Goal: Task Accomplishment & Management: Manage account settings

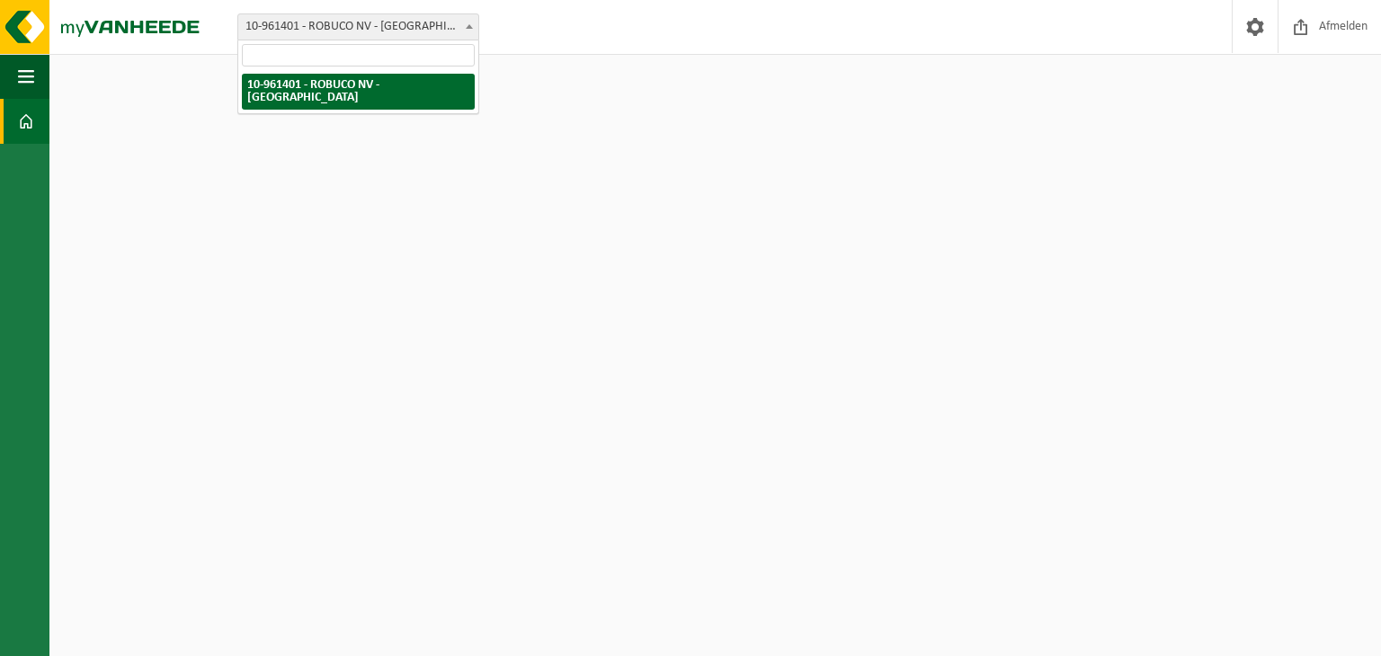
click at [423, 30] on span "10-961401 - ROBUCO NV - [GEOGRAPHIC_DATA]" at bounding box center [358, 26] width 240 height 25
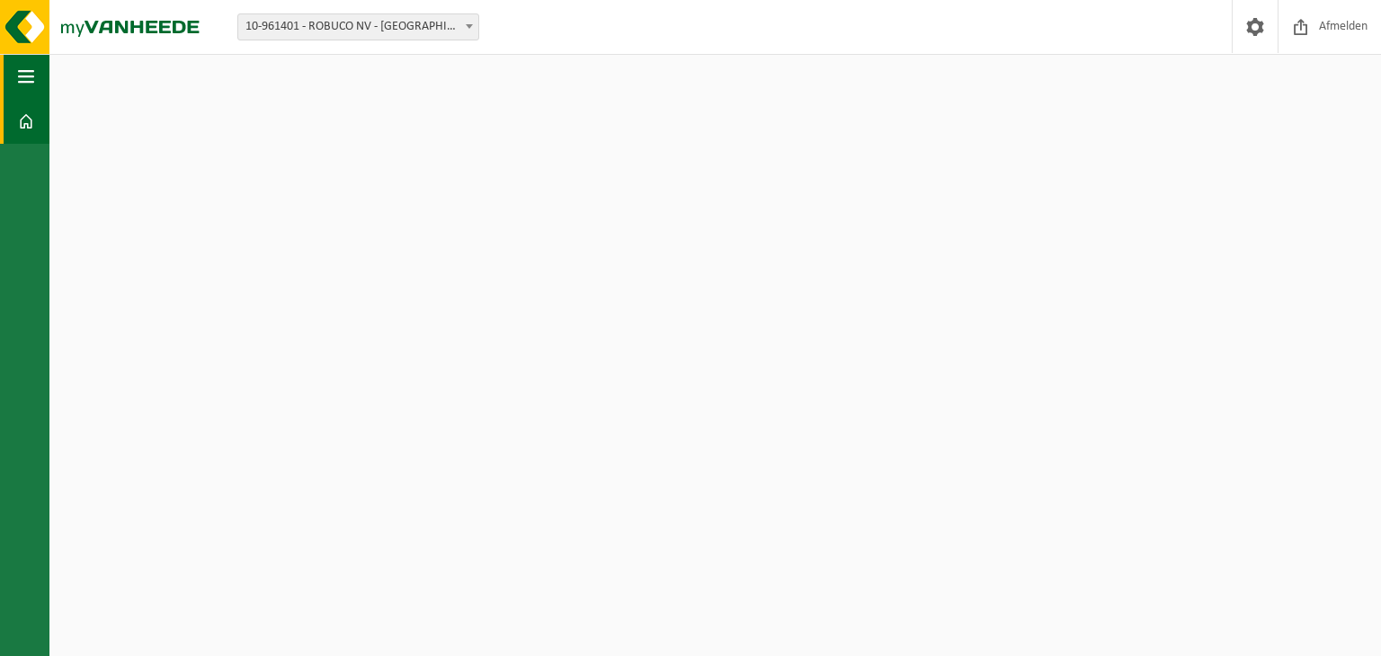
click at [36, 85] on button "Navigatie" at bounding box center [24, 76] width 49 height 45
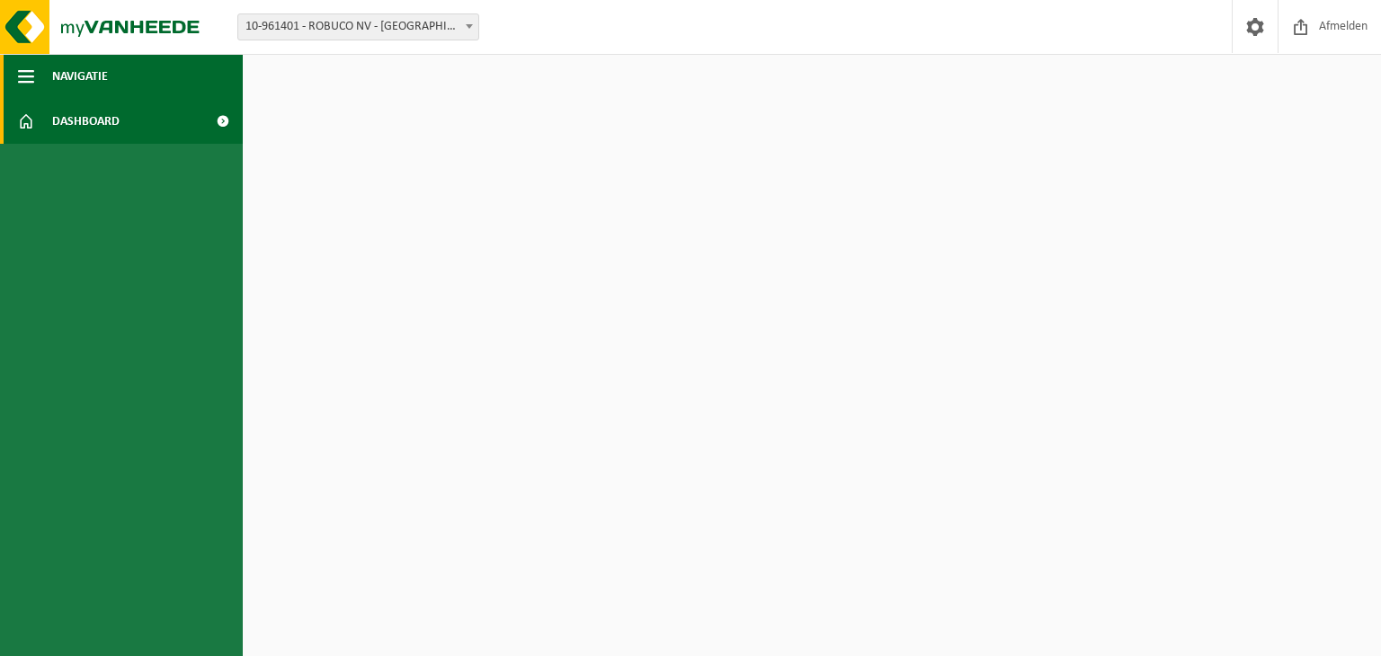
click at [75, 71] on span "Navigatie" at bounding box center [80, 76] width 56 height 45
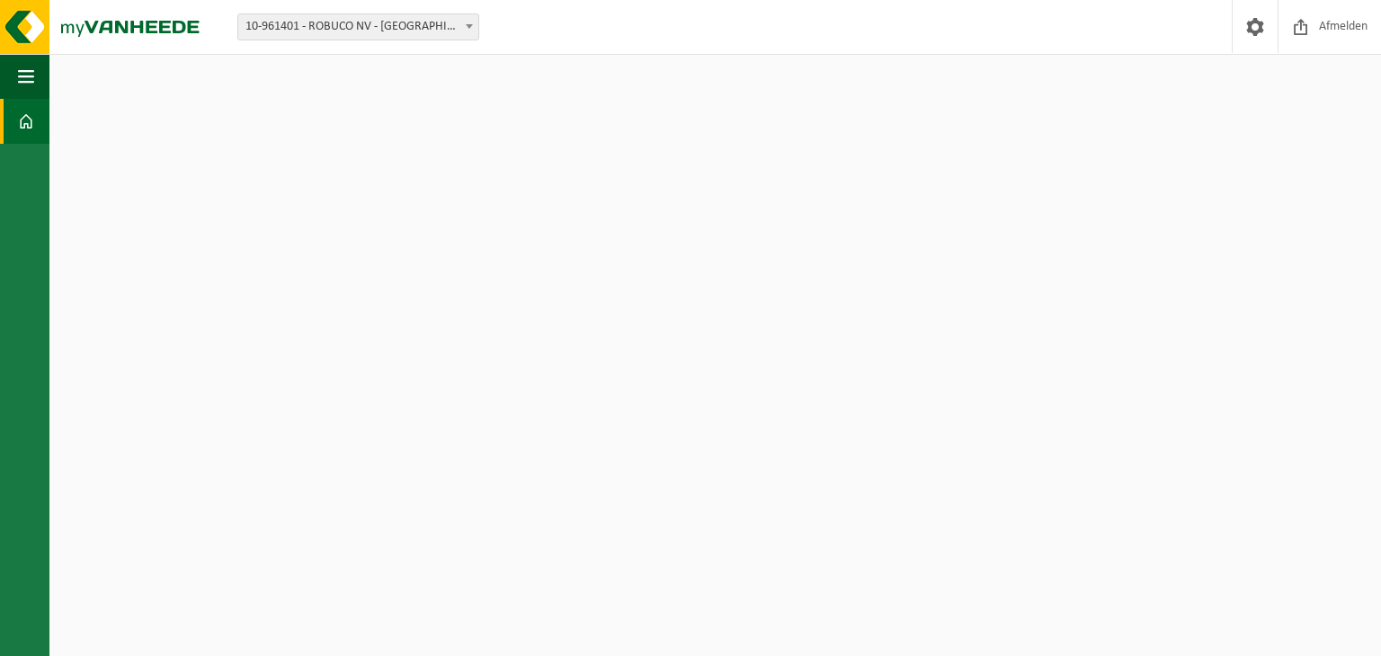
click at [18, 130] on span at bounding box center [26, 121] width 16 height 45
click at [1310, 15] on span at bounding box center [1300, 26] width 27 height 53
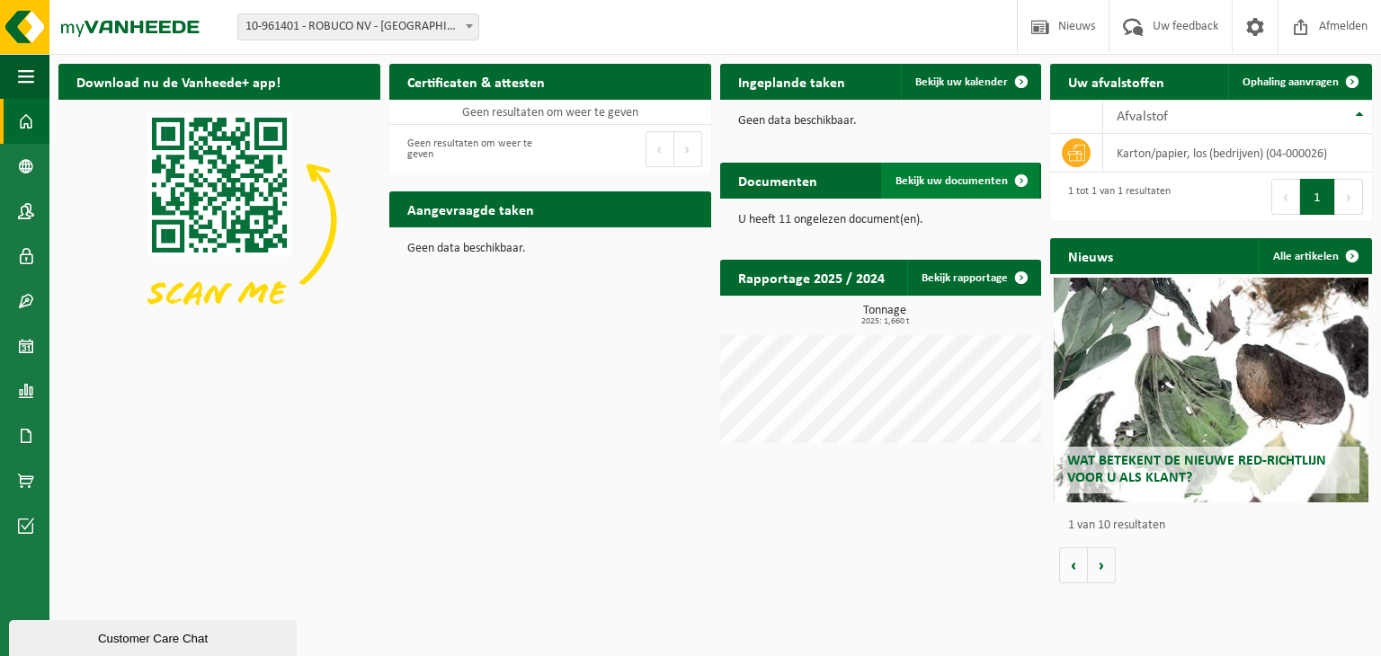
click at [935, 181] on span "Bekijk uw documenten" at bounding box center [951, 181] width 112 height 12
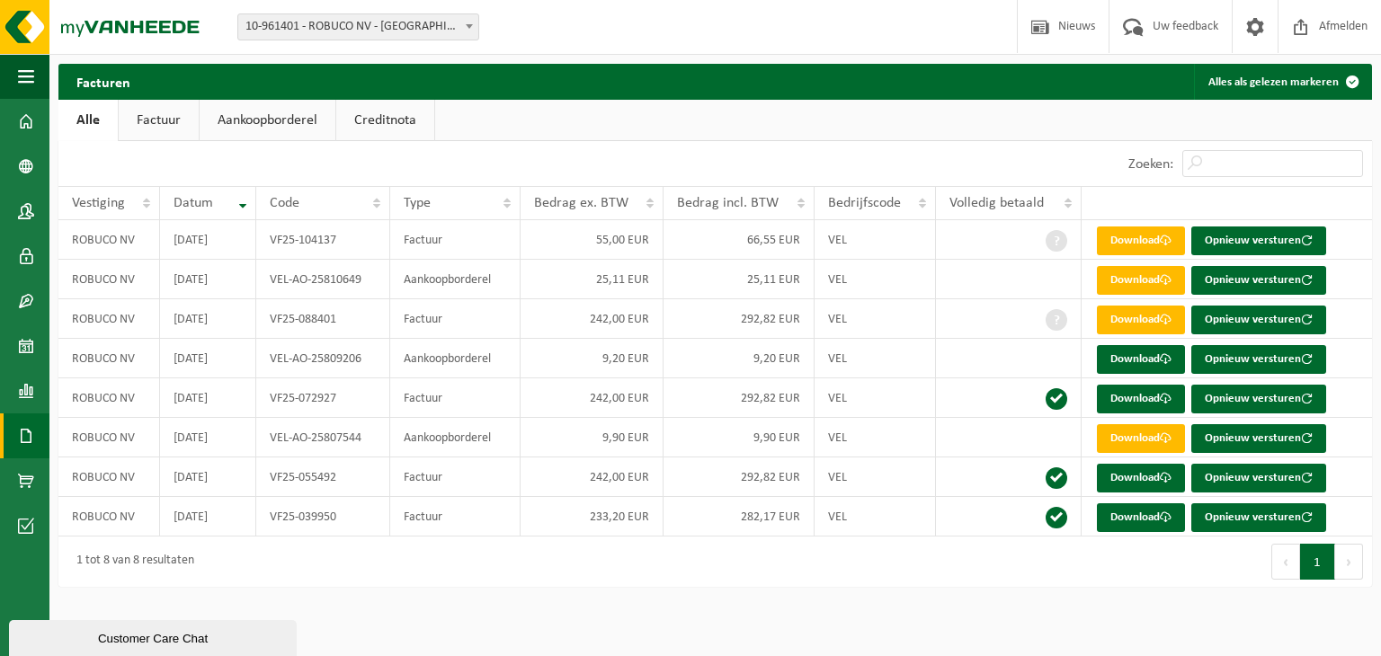
click at [162, 130] on link "Factuur" at bounding box center [159, 120] width 80 height 41
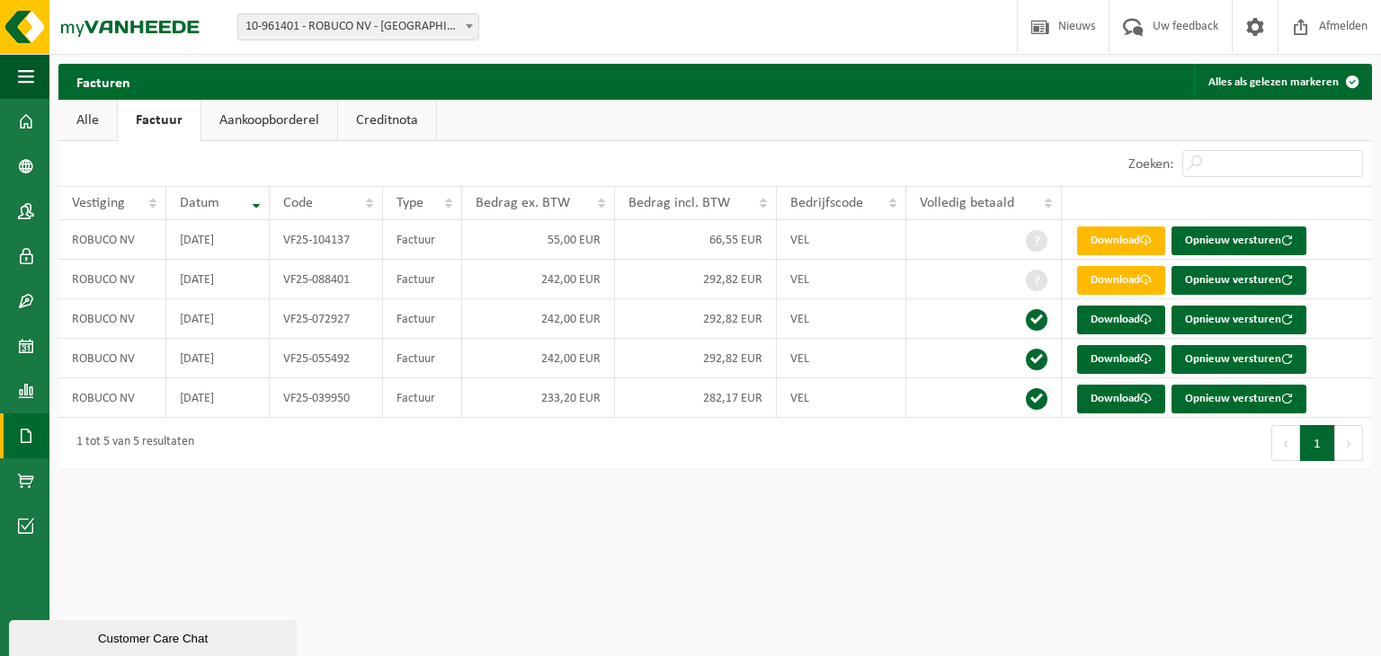
click at [304, 132] on link "Aankoopborderel" at bounding box center [269, 120] width 136 height 41
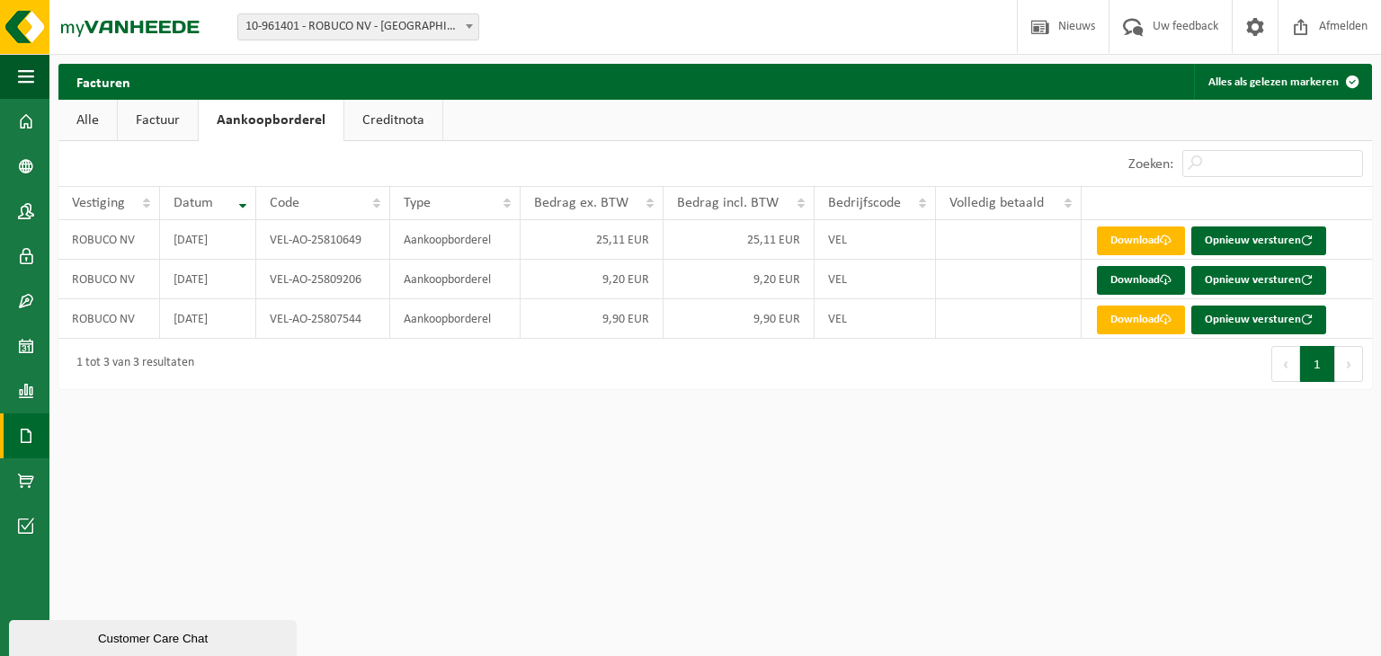
click at [420, 113] on link "Creditnota" at bounding box center [393, 120] width 98 height 41
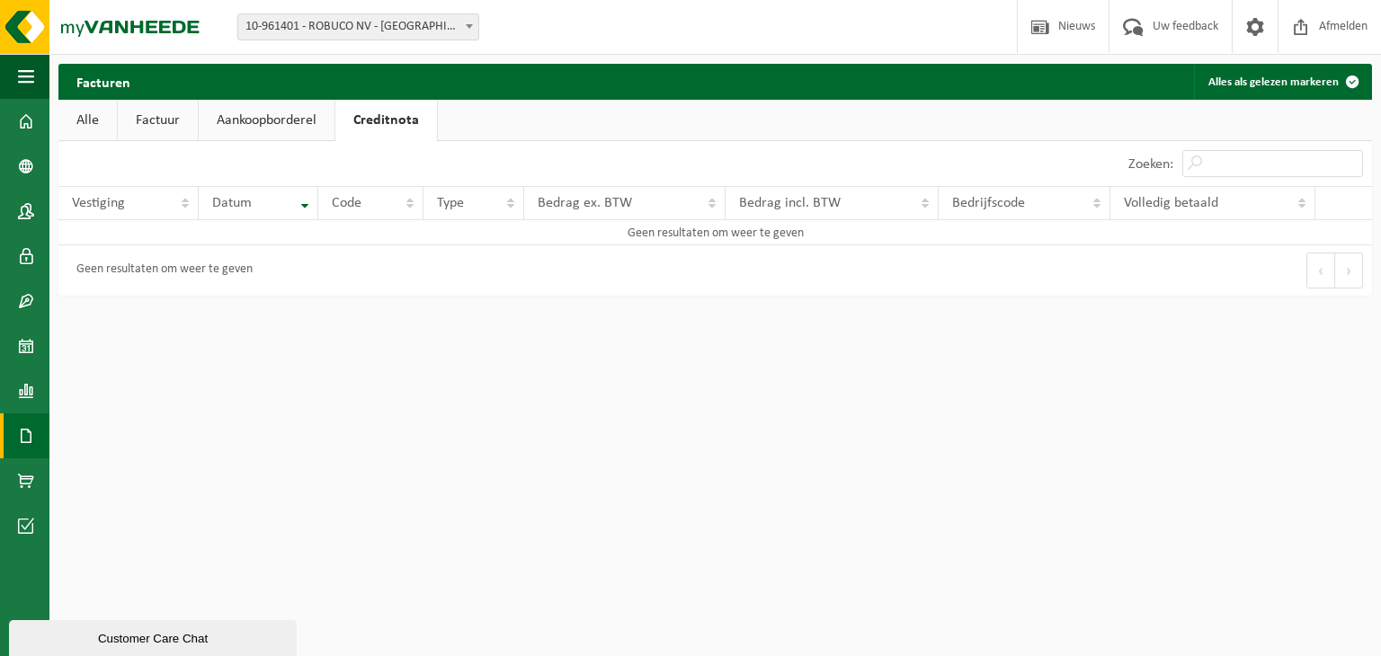
click at [87, 125] on link "Alle" at bounding box center [87, 120] width 58 height 41
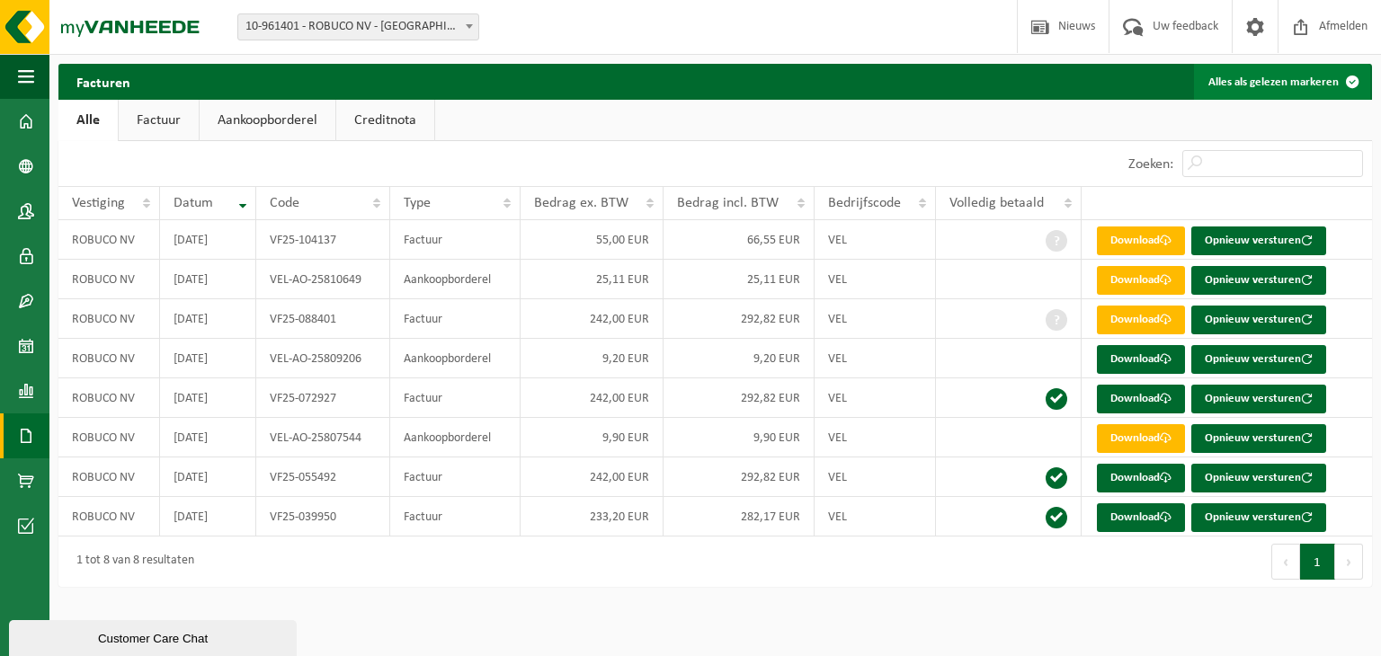
click at [1338, 82] on span at bounding box center [1352, 82] width 36 height 36
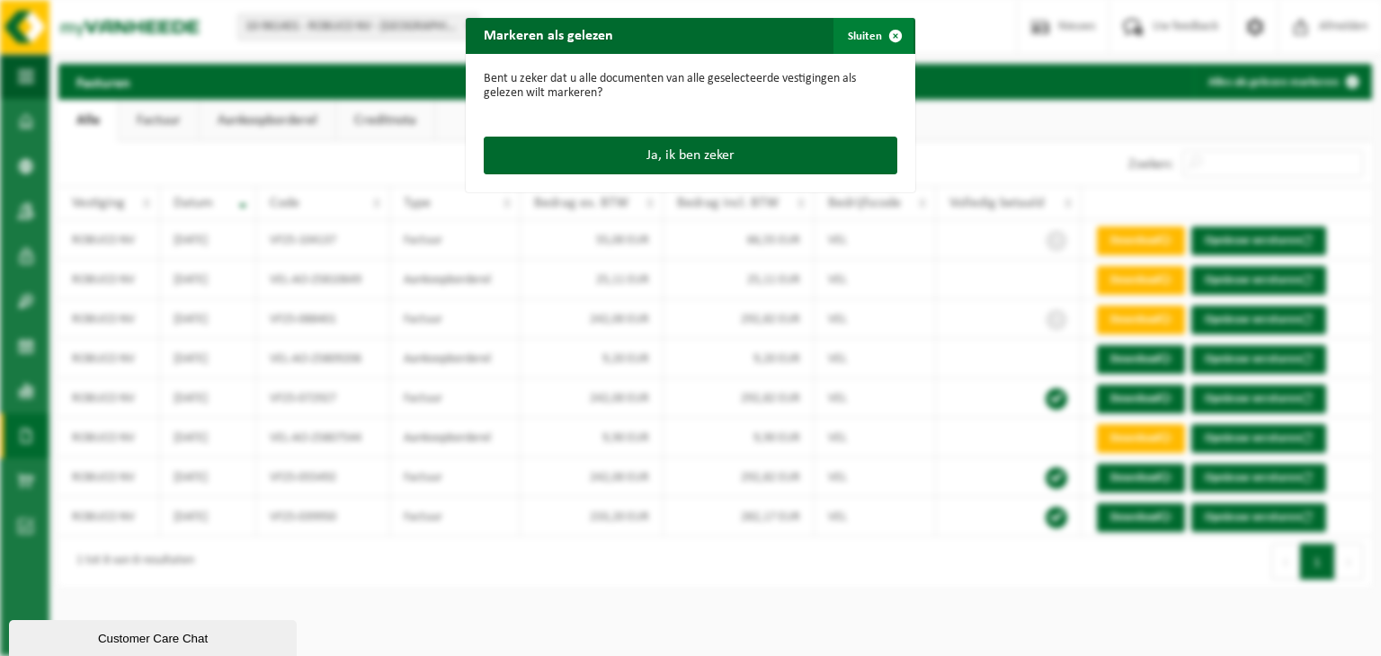
click at [881, 34] on span "button" at bounding box center [895, 36] width 36 height 36
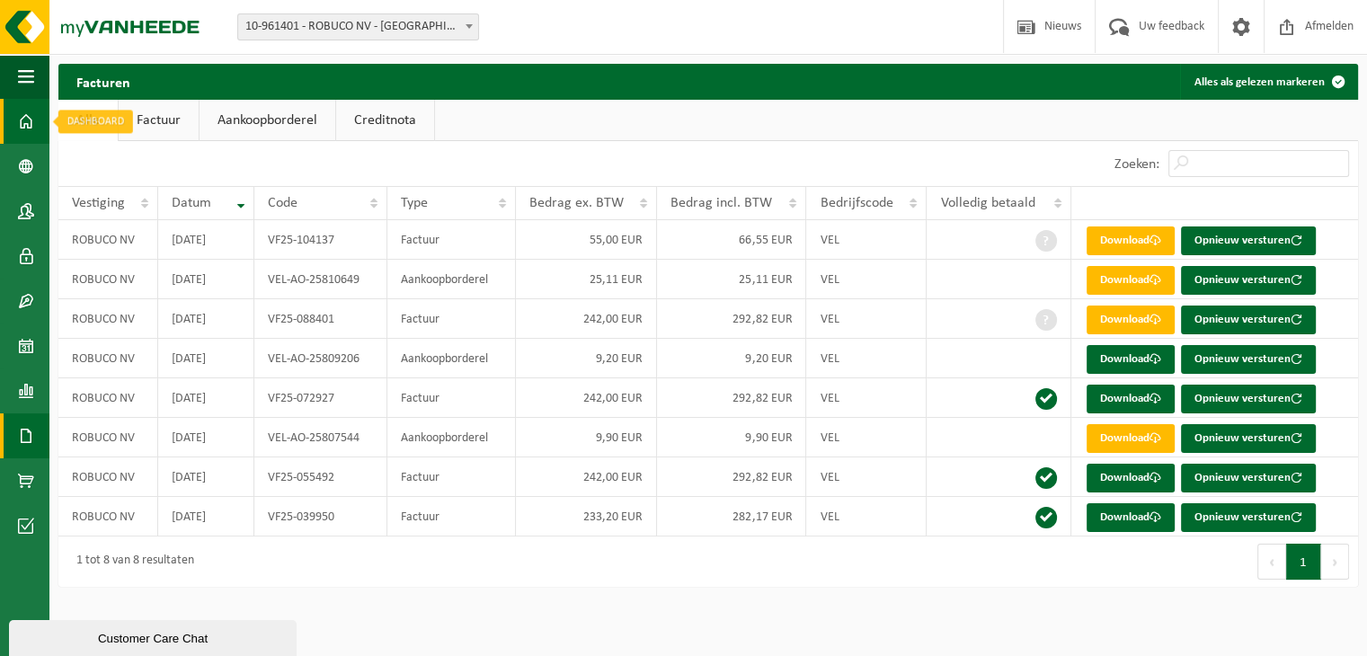
click at [44, 127] on link "Dashboard" at bounding box center [24, 121] width 49 height 45
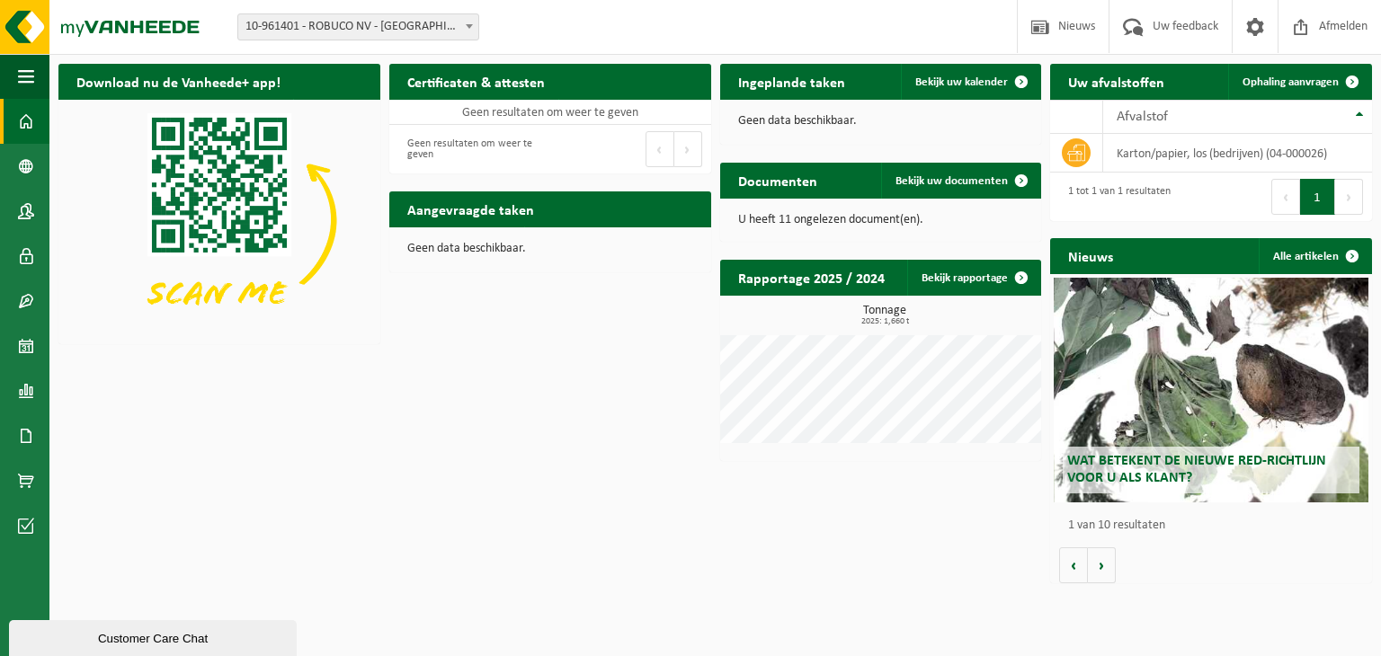
click at [882, 225] on p "U heeft 11 ongelezen document(en)." at bounding box center [881, 220] width 286 height 13
click at [1002, 189] on link "Bekijk uw documenten" at bounding box center [960, 181] width 158 height 36
